Goal: Transaction & Acquisition: Purchase product/service

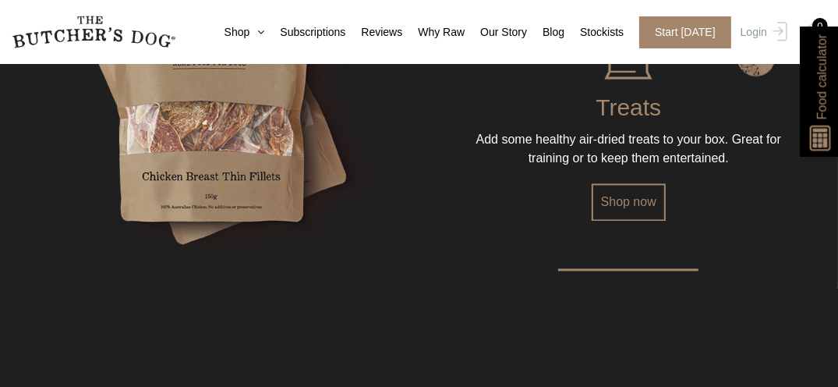
scroll to position [2203, 0]
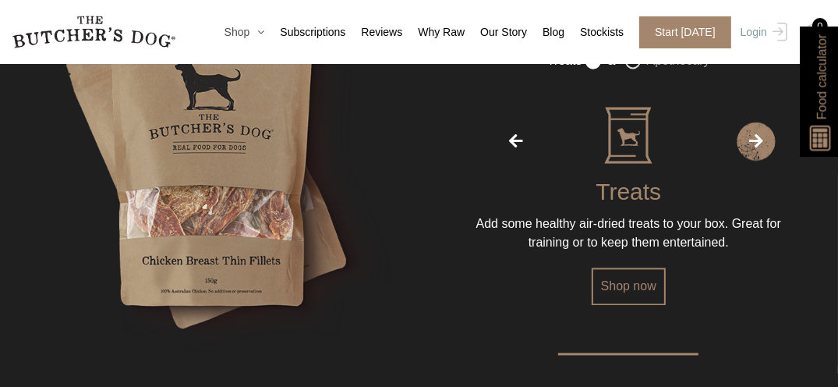
click at [264, 31] on icon at bounding box center [256, 32] width 15 height 11
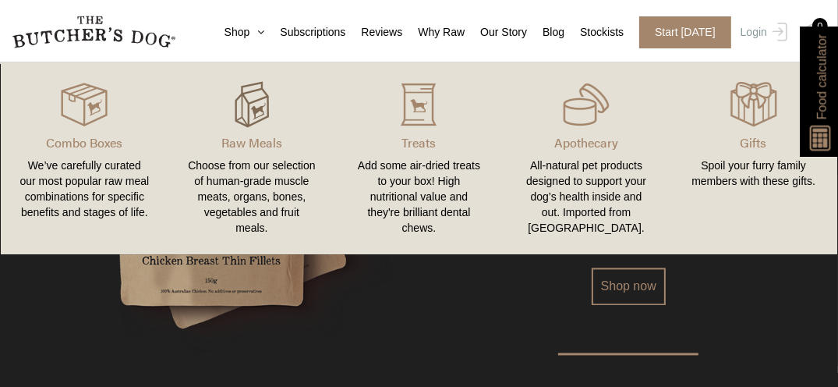
click at [245, 115] on img at bounding box center [251, 104] width 47 height 47
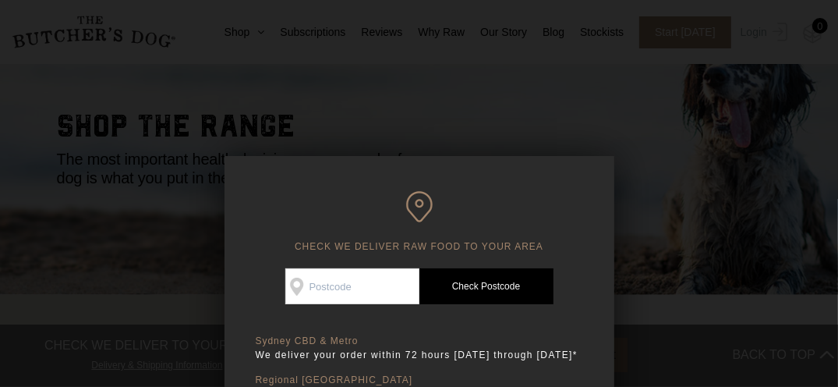
scroll to position [95, 0]
click at [328, 283] on input "Check Availability At" at bounding box center [352, 286] width 134 height 36
type input "2010"
click at [480, 291] on link "Check Postcode" at bounding box center [486, 286] width 134 height 36
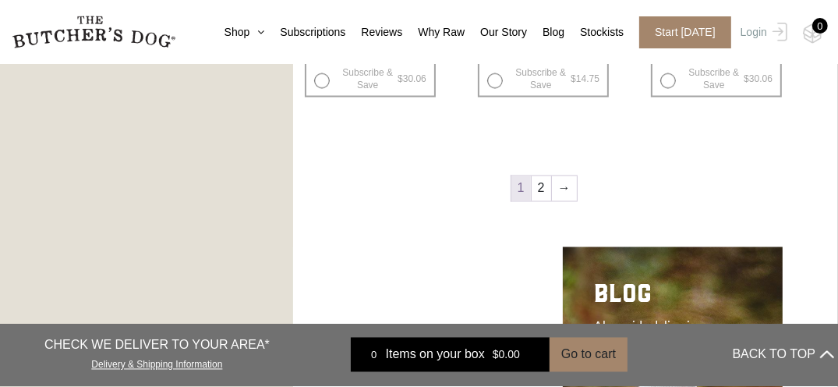
scroll to position [2069, 0]
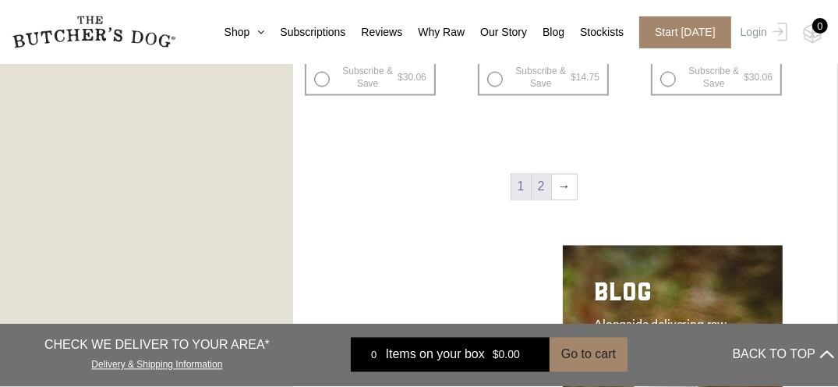
click at [539, 193] on link "2" at bounding box center [541, 187] width 19 height 25
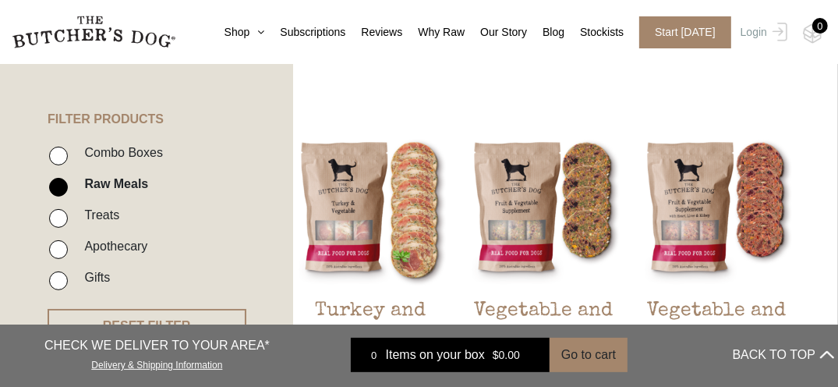
scroll to position [339, 0]
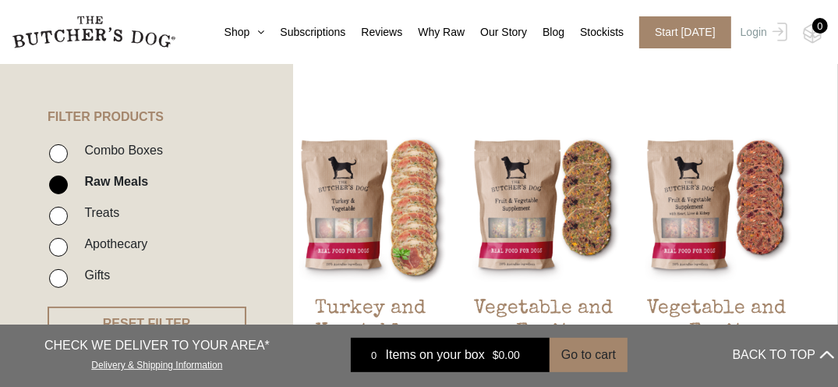
click at [124, 154] on label "Combo Boxes" at bounding box center [119, 150] width 87 height 21
click at [68, 154] on input "Combo Boxes" at bounding box center [58, 153] width 19 height 19
checkbox input "true"
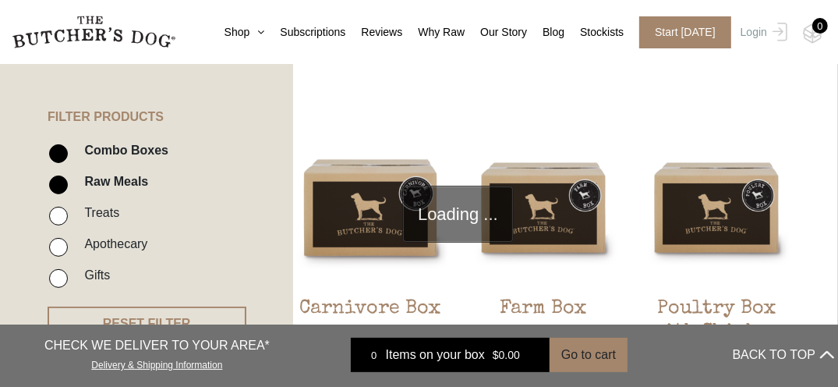
scroll to position [352, 0]
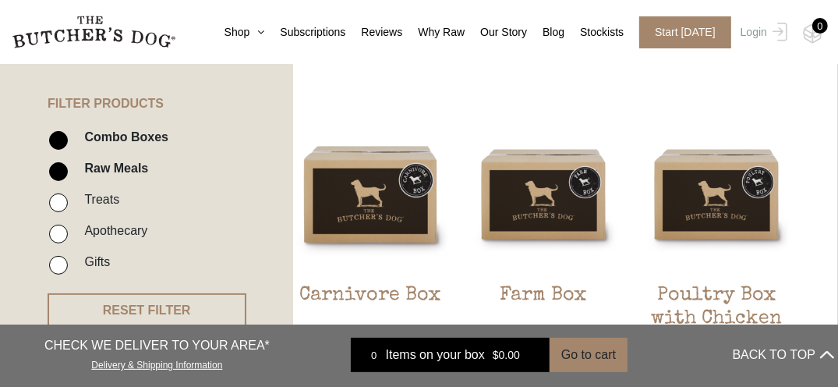
click at [100, 166] on label "Raw Meals" at bounding box center [112, 167] width 72 height 21
click at [68, 166] on input "Raw Meals" at bounding box center [58, 171] width 19 height 19
checkbox input "false"
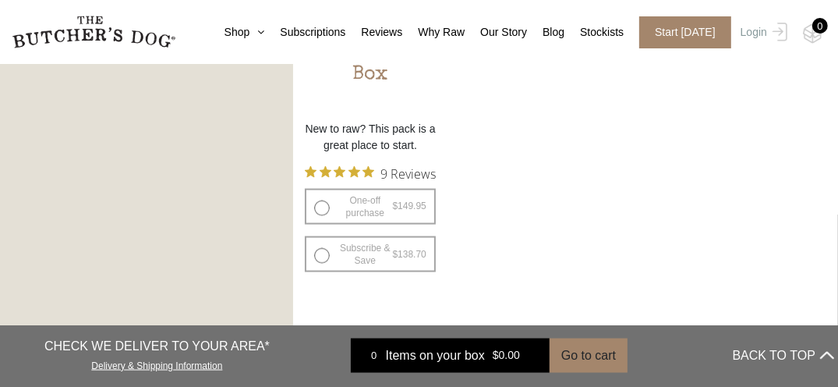
scroll to position [1570, 0]
click at [264, 28] on icon at bounding box center [256, 32] width 15 height 11
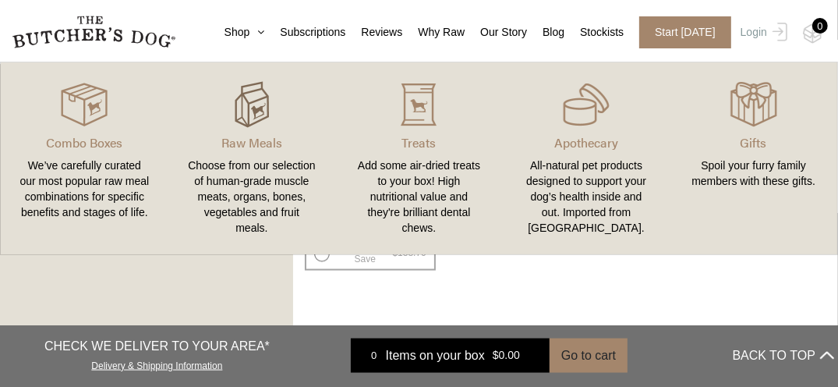
click at [253, 123] on img at bounding box center [251, 104] width 47 height 47
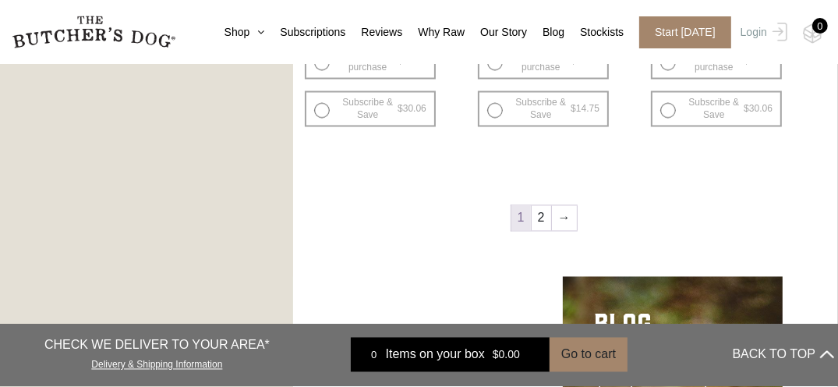
scroll to position [2039, 0]
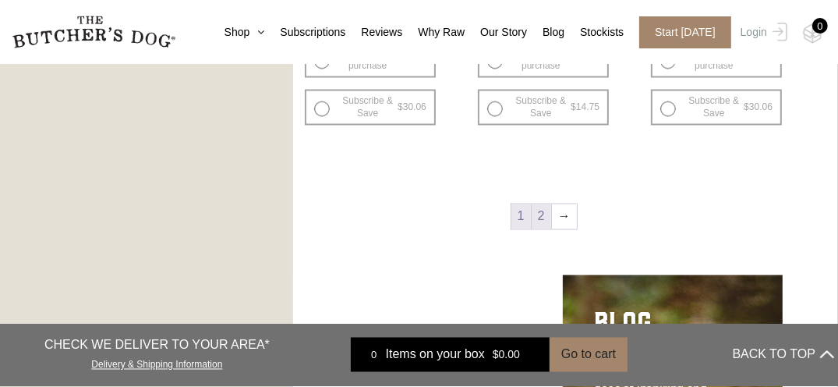
click at [550, 214] on link "2" at bounding box center [541, 216] width 19 height 25
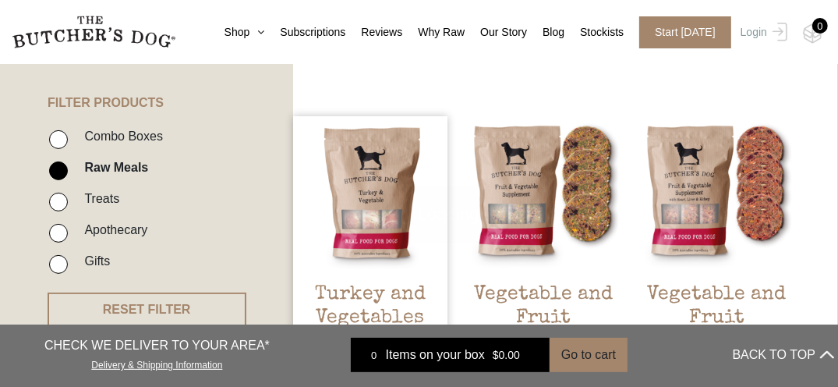
scroll to position [352, 0]
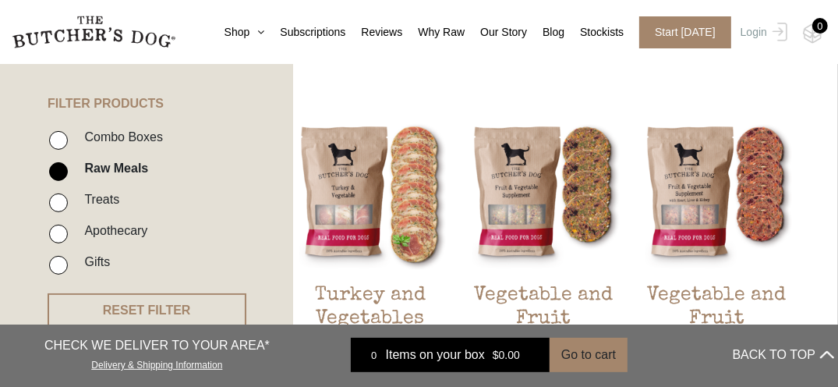
click at [122, 229] on label "Apothecary" at bounding box center [111, 230] width 71 height 21
click at [68, 229] on input "Apothecary" at bounding box center [58, 233] width 19 height 19
checkbox input "true"
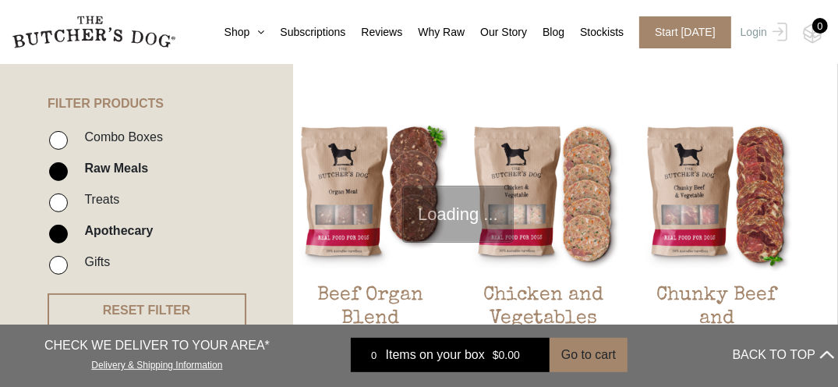
click at [101, 168] on label "Raw Meals" at bounding box center [112, 167] width 72 height 21
click at [68, 168] on input "Raw Meals" at bounding box center [58, 171] width 19 height 19
checkbox input "false"
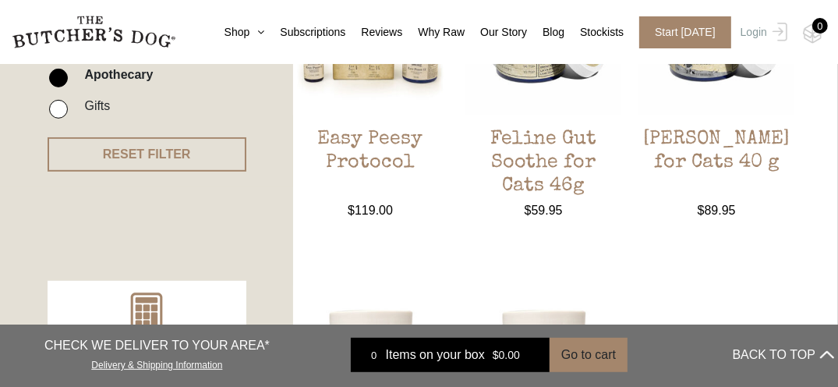
scroll to position [380, 0]
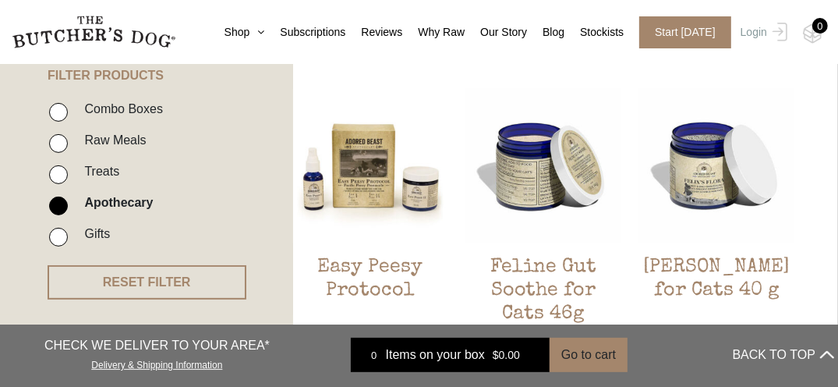
click at [103, 208] on label "Apothecary" at bounding box center [114, 202] width 76 height 21
click at [68, 208] on input "Apothecary" at bounding box center [58, 205] width 19 height 19
checkbox input "false"
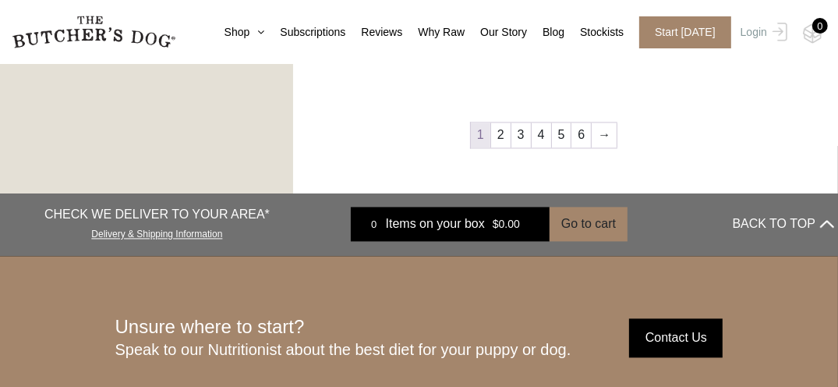
scroll to position [2493, 0]
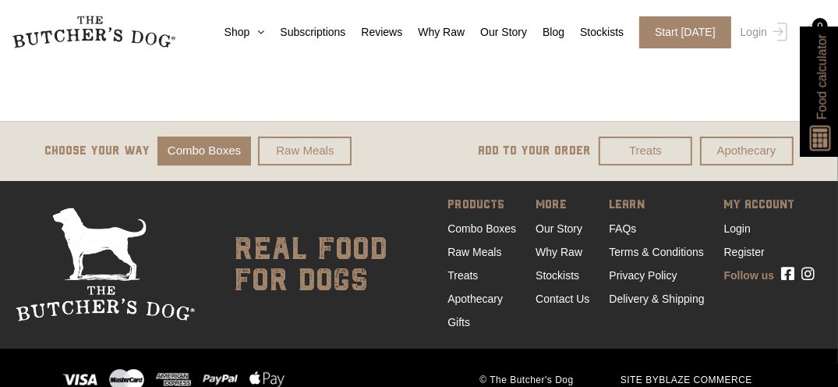
scroll to position [3639, 0]
